Goal: Transaction & Acquisition: Purchase product/service

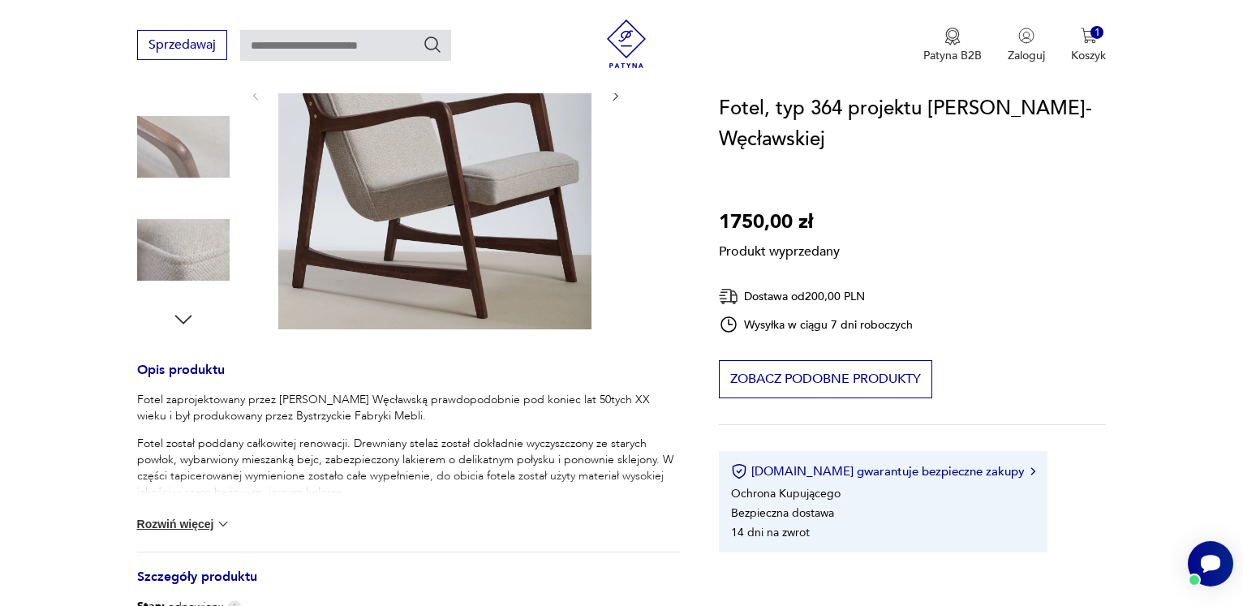
scroll to position [414, 0]
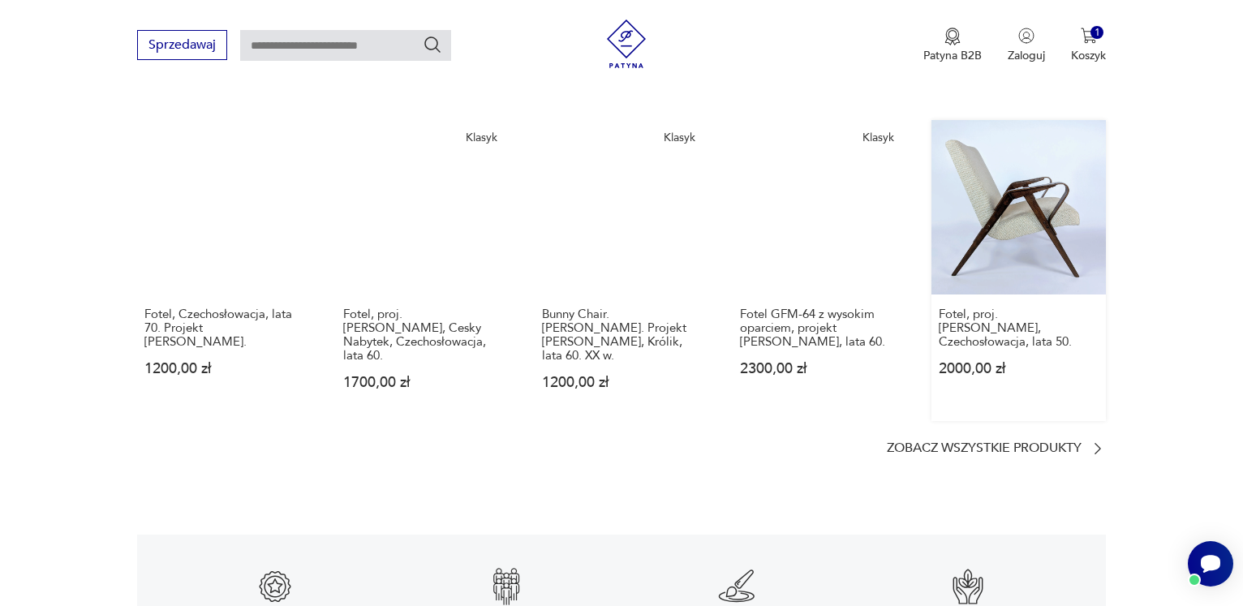
scroll to position [1737, 0]
